Goal: Information Seeking & Learning: Learn about a topic

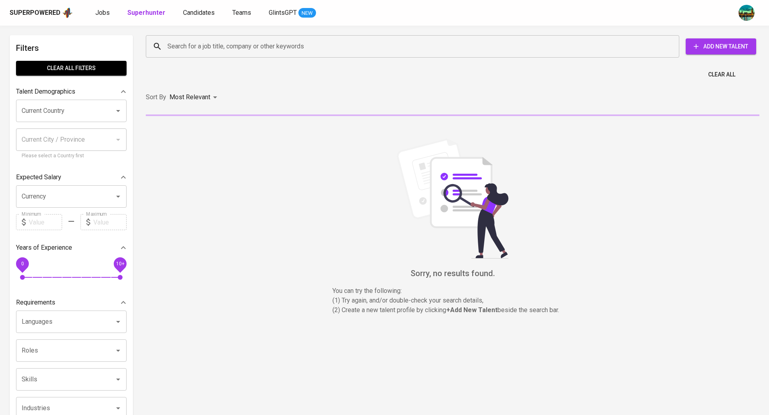
click at [92, 12] on div "Superpowered Jobs Superhunter Candidates Teams GlintsGPT NEW" at bounding box center [372, 13] width 724 height 12
click at [96, 12] on span "Jobs" at bounding box center [102, 13] width 14 height 8
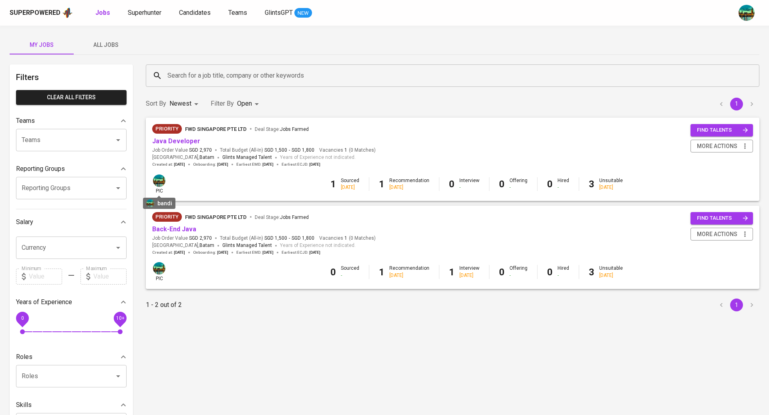
click at [164, 185] on div at bounding box center [159, 181] width 14 height 14
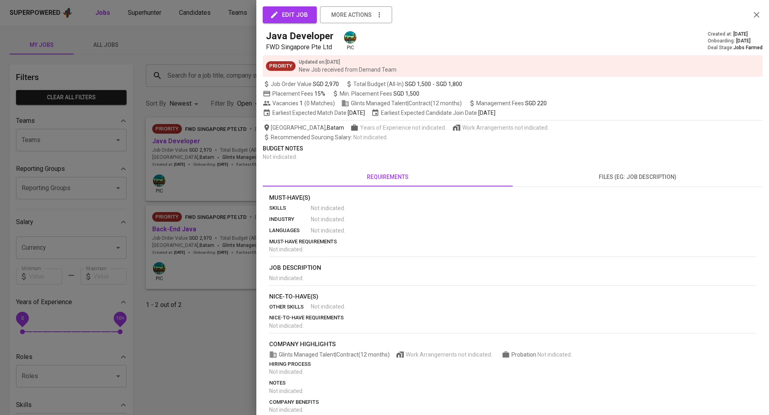
click at [187, 130] on div at bounding box center [384, 207] width 769 height 415
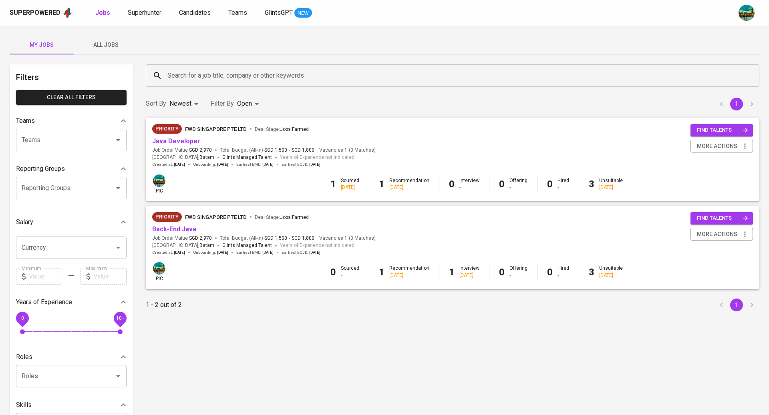
click at [114, 52] on button "All Jobs" at bounding box center [106, 44] width 64 height 19
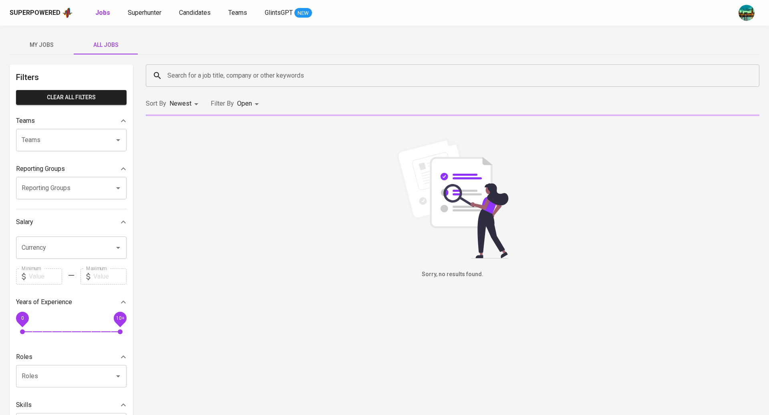
click at [193, 73] on input "Search for a job title, company or other keywords" at bounding box center [454, 75] width 578 height 15
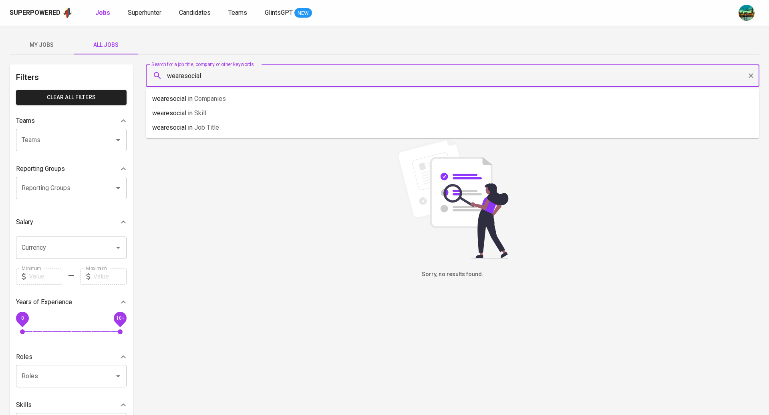
type input "wearesocial"
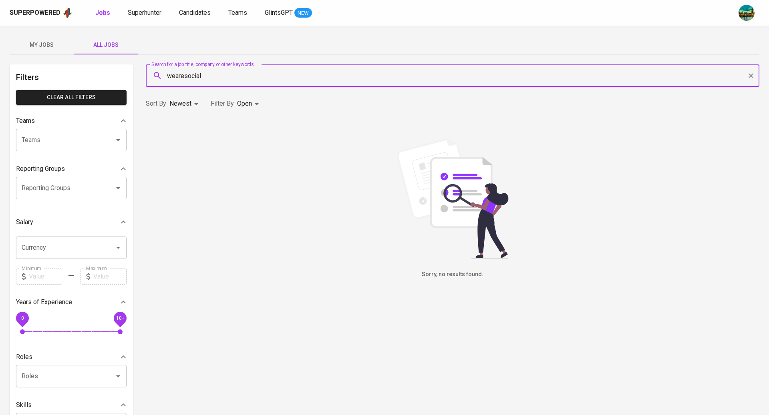
click at [206, 74] on input "wearesocial" at bounding box center [454, 75] width 578 height 15
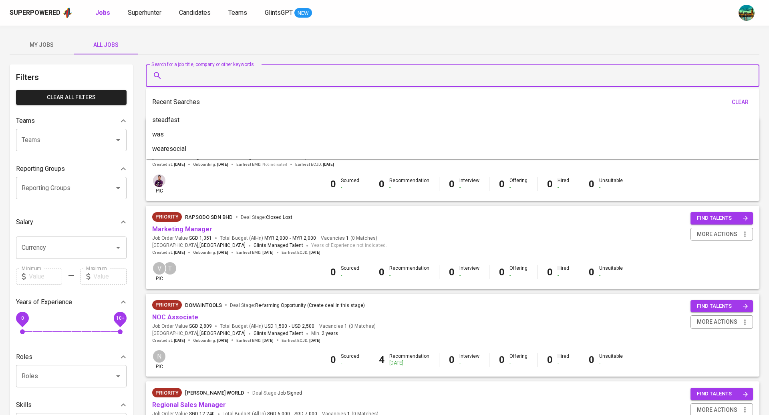
click at [206, 75] on input "Search for a job title, company or other keywords" at bounding box center [454, 75] width 578 height 15
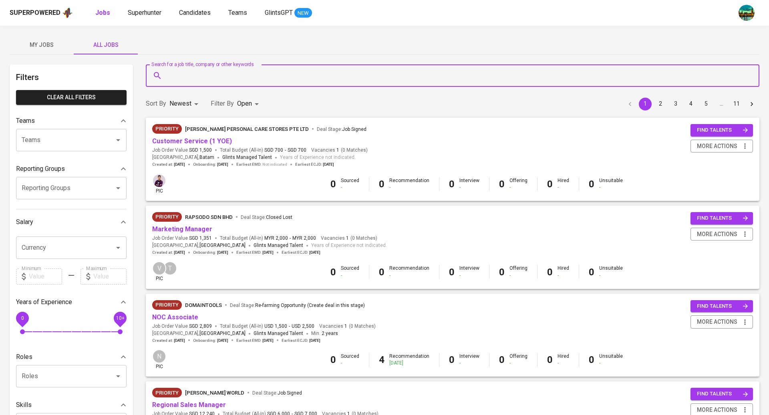
click at [83, 199] on div "Reporting Groups" at bounding box center [71, 188] width 111 height 22
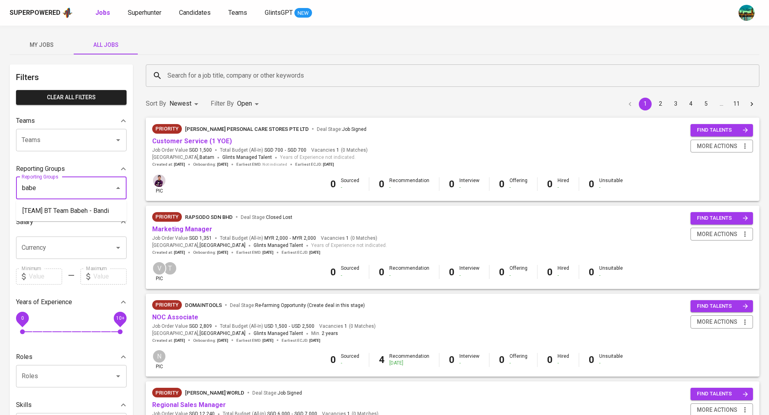
click at [79, 214] on li "[TEAM] BT Team Babeh - Bandi" at bounding box center [71, 211] width 111 height 14
type input "babe"
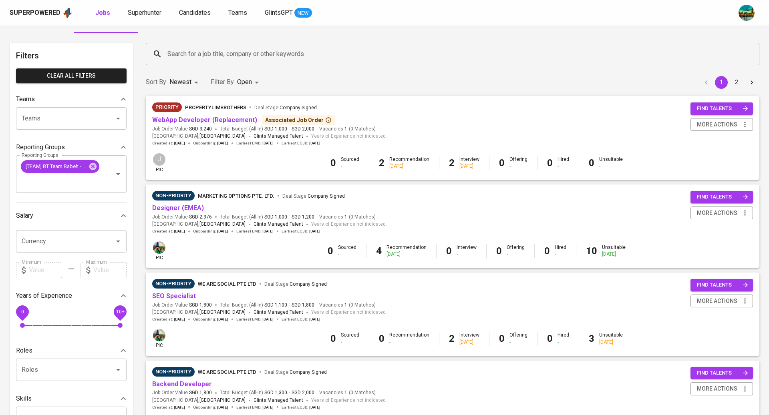
scroll to position [31, 0]
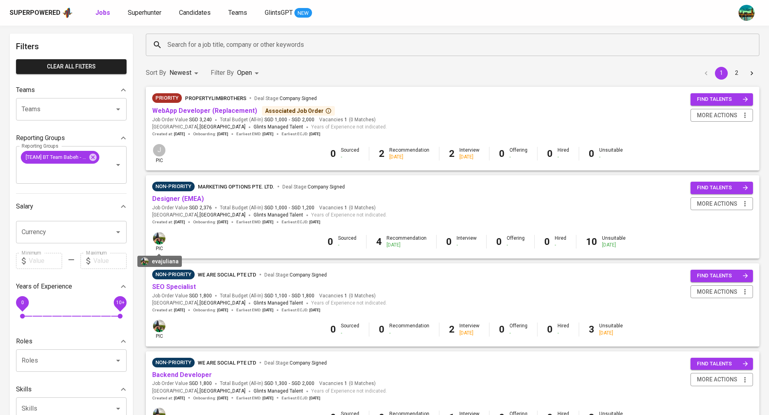
click at [163, 236] on img at bounding box center [159, 238] width 12 height 12
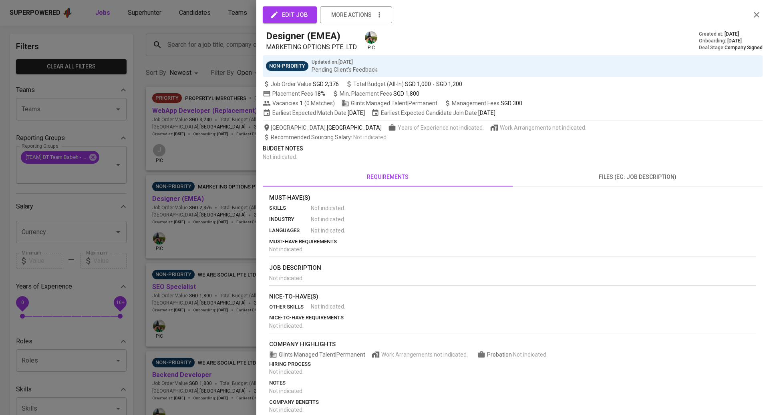
click at [370, 36] on img at bounding box center [371, 37] width 12 height 12
click at [197, 230] on div at bounding box center [384, 207] width 769 height 415
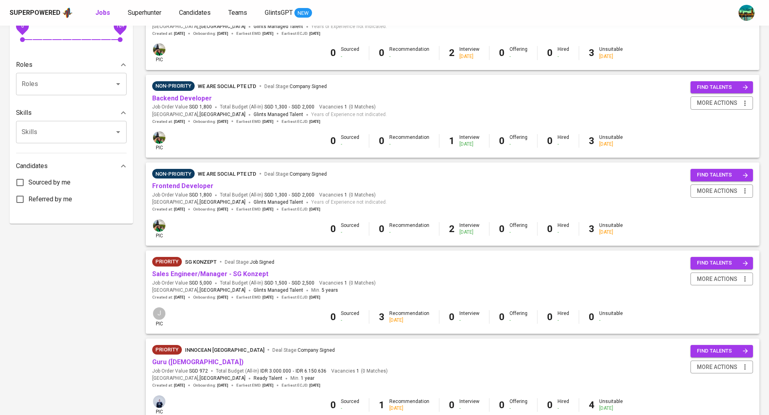
scroll to position [0, 0]
